Goal: Task Accomplishment & Management: Complete application form

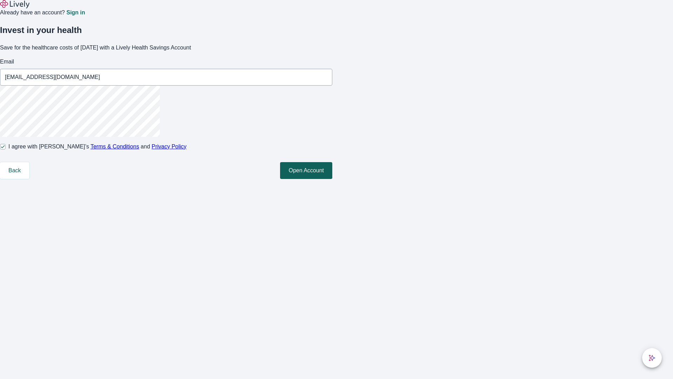
click at [332, 179] on button "Open Account" at bounding box center [306, 170] width 52 height 17
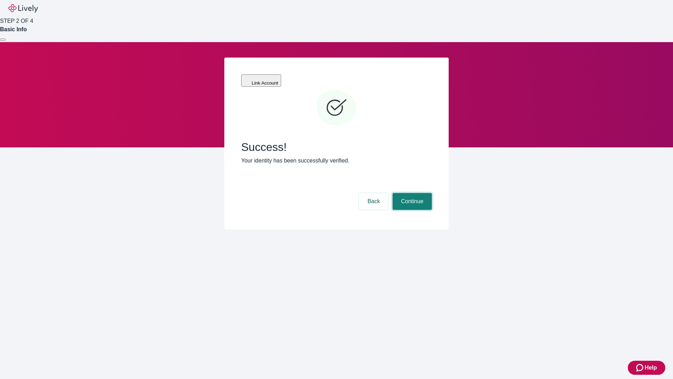
click at [411, 193] on button "Continue" at bounding box center [412, 201] width 39 height 17
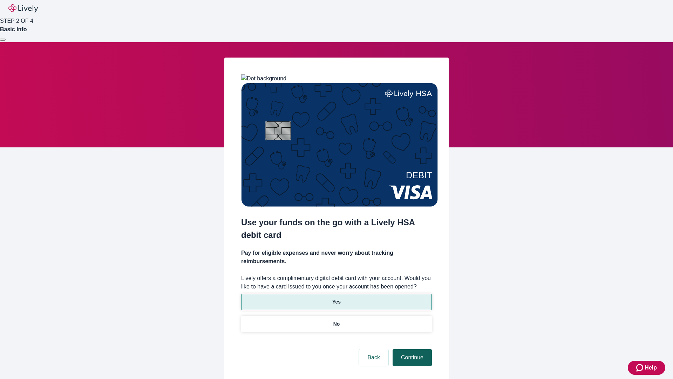
click at [336, 320] on p "No" at bounding box center [336, 323] width 7 height 7
click at [411, 349] on button "Continue" at bounding box center [412, 357] width 39 height 17
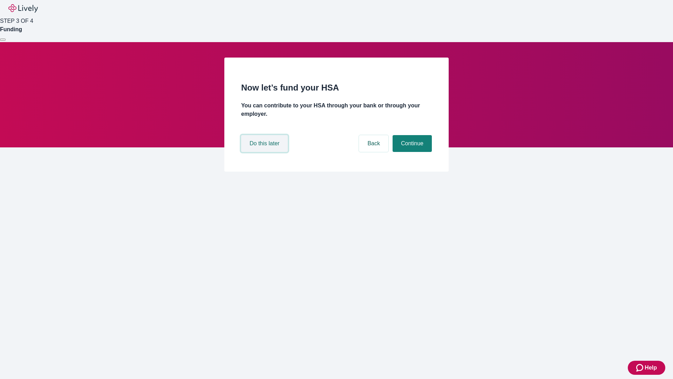
click at [265, 152] on button "Do this later" at bounding box center [264, 143] width 47 height 17
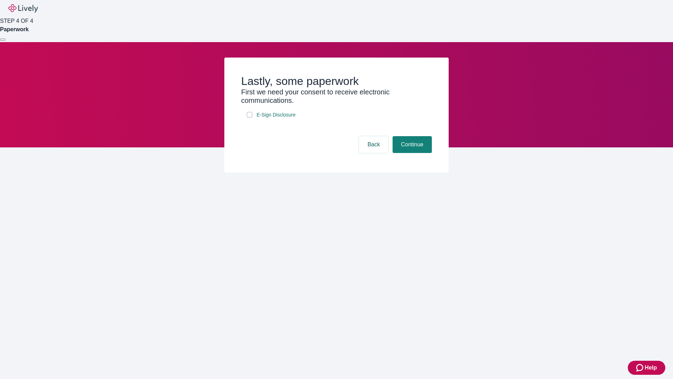
click at [250, 117] on input "E-Sign Disclosure" at bounding box center [250, 115] width 6 height 6
checkbox input "true"
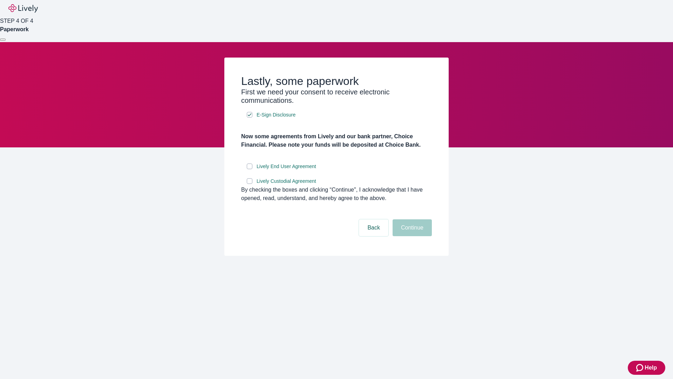
click at [250, 169] on input "Lively End User Agreement" at bounding box center [250, 166] width 6 height 6
checkbox input "true"
click at [250, 184] on input "Lively Custodial Agreement" at bounding box center [250, 181] width 6 height 6
checkbox input "true"
click at [411, 236] on button "Continue" at bounding box center [412, 227] width 39 height 17
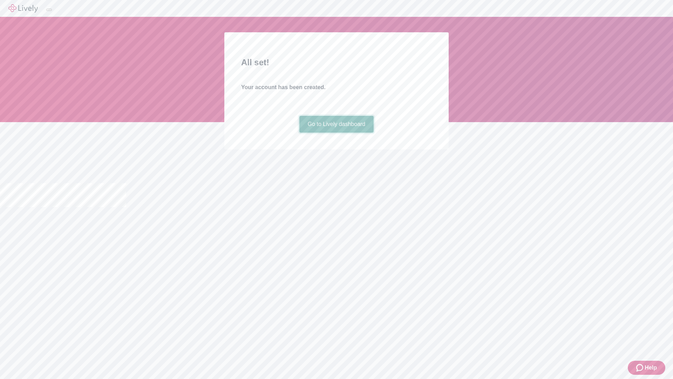
click at [336, 133] on link "Go to Lively dashboard" at bounding box center [336, 124] width 75 height 17
